Goal: Communication & Community: Answer question/provide support

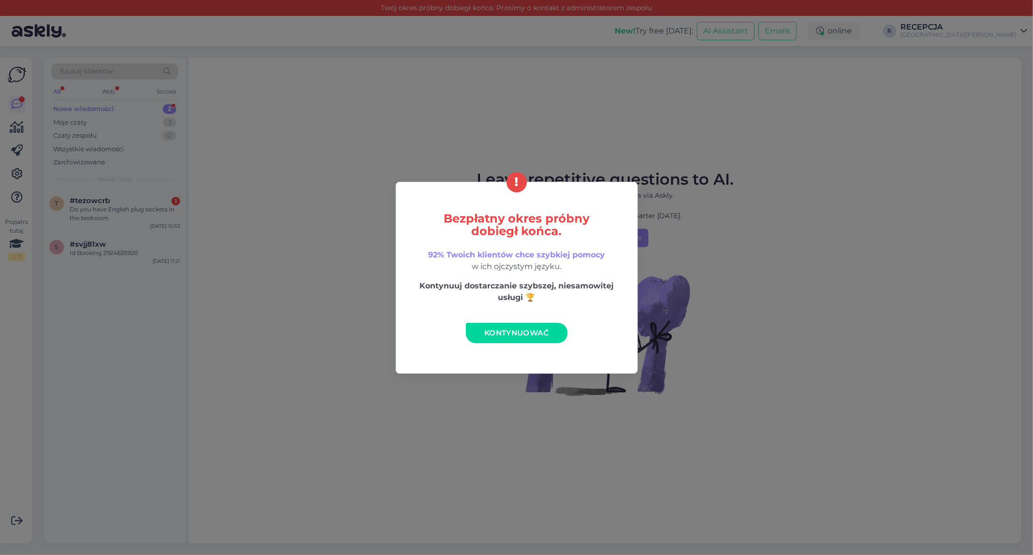
click at [543, 325] on link "Kontynuować" at bounding box center [517, 333] width 102 height 20
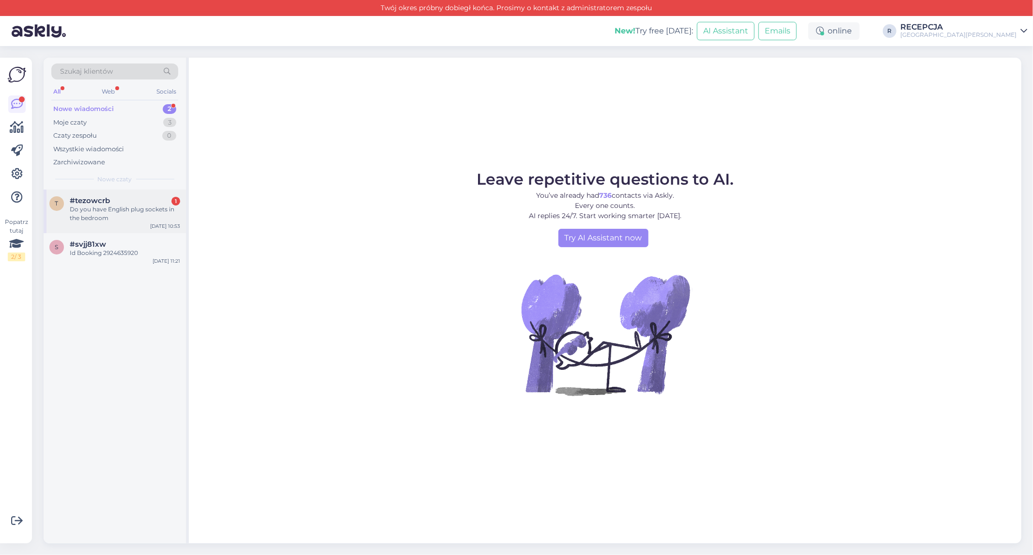
click at [104, 211] on div "Do you have English plug sockets in the bedroom" at bounding box center [125, 213] width 110 height 17
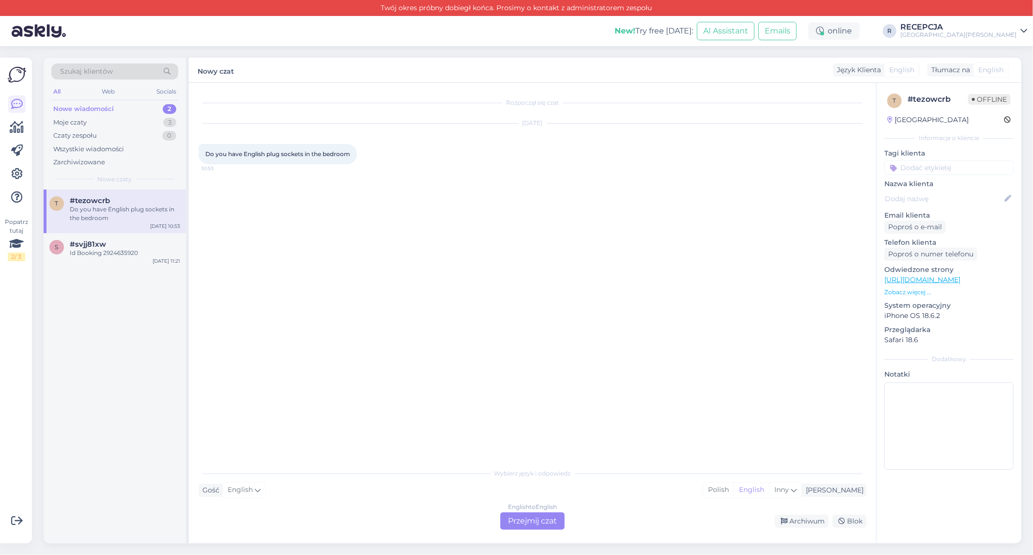
click at [537, 520] on div "English to English Przejmij czat" at bounding box center [532, 520] width 64 height 17
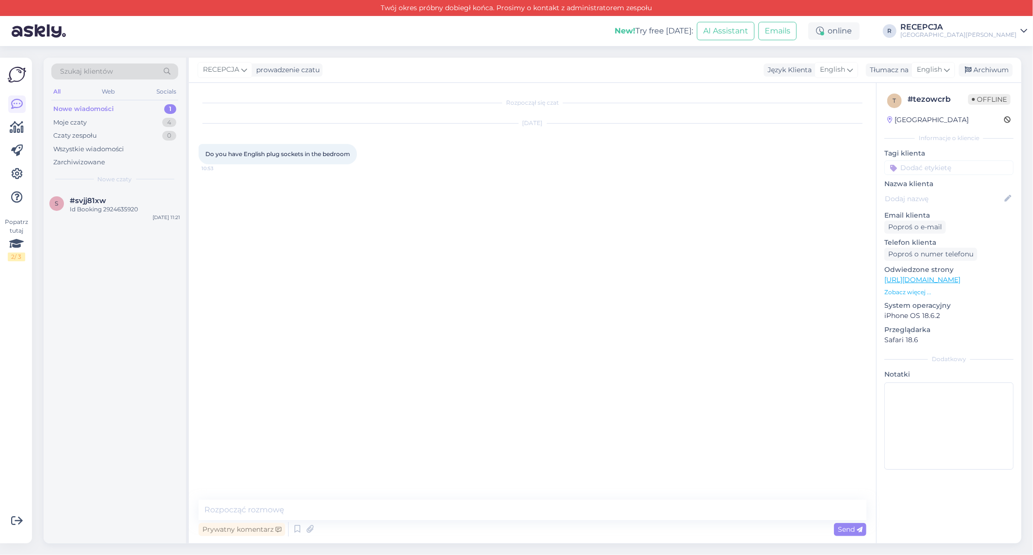
drag, startPoint x: 322, startPoint y: 496, endPoint x: 323, endPoint y: 506, distance: 9.3
click at [323, 506] on div "Rozpoczął się czat [DATE] Do you have English plug sockets in the bedroom 10:53…" at bounding box center [532, 313] width 687 height 460
click at [323, 512] on textarea at bounding box center [533, 509] width 668 height 20
type textarea "h"
type textarea "H"
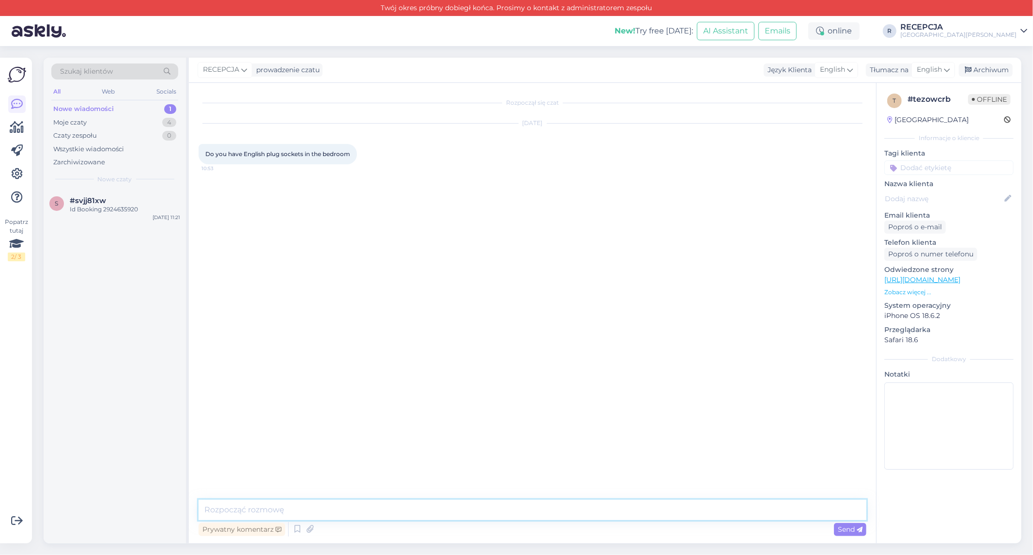
type textarea "d"
type textarea "h"
type textarea "Hello, we have a converter on the reception."
click at [854, 533] on div "Send" at bounding box center [850, 529] width 32 height 13
click at [92, 201] on span "#svjj81xw" at bounding box center [88, 200] width 36 height 9
